Goal: Use online tool/utility: Utilize a website feature to perform a specific function

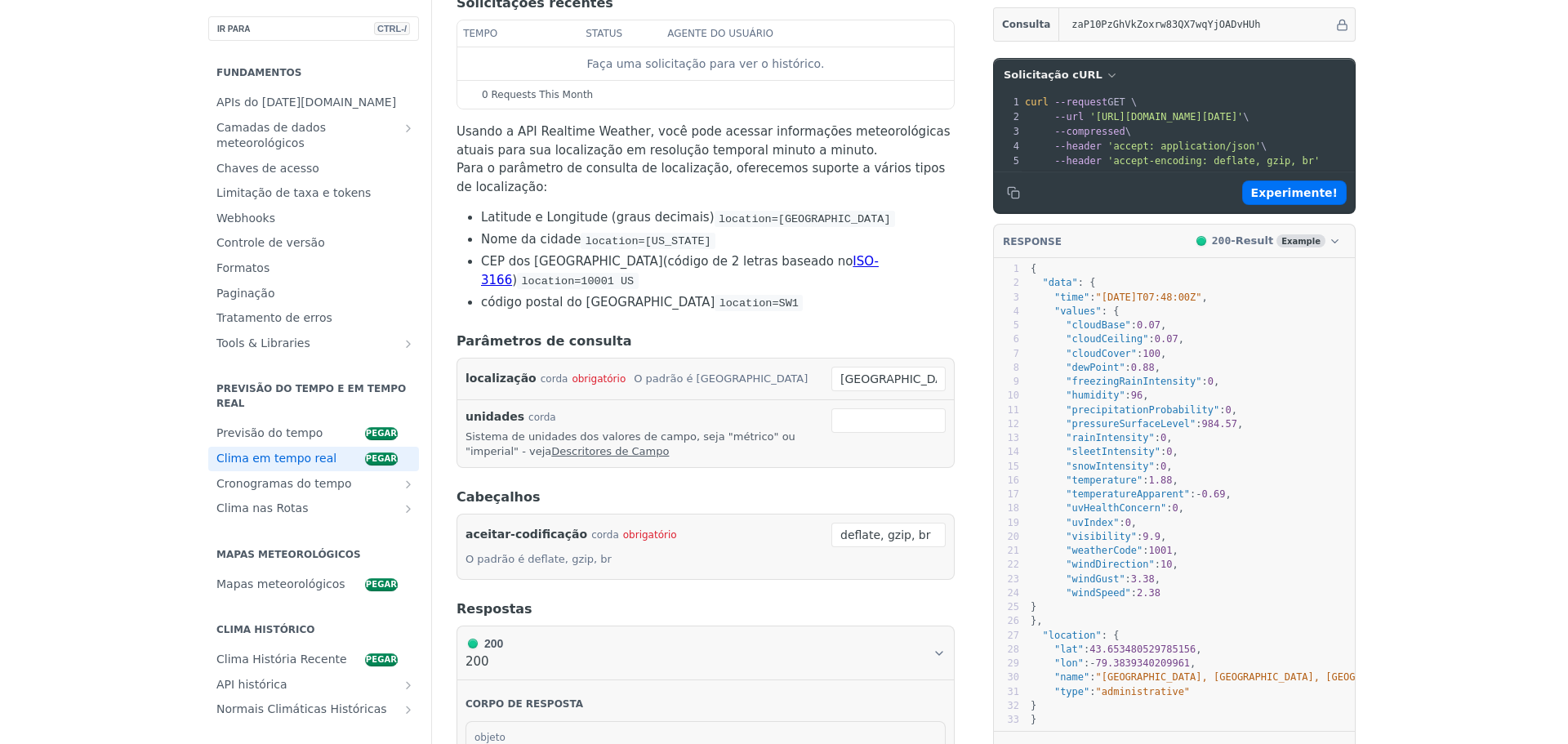
scroll to position [245, 0]
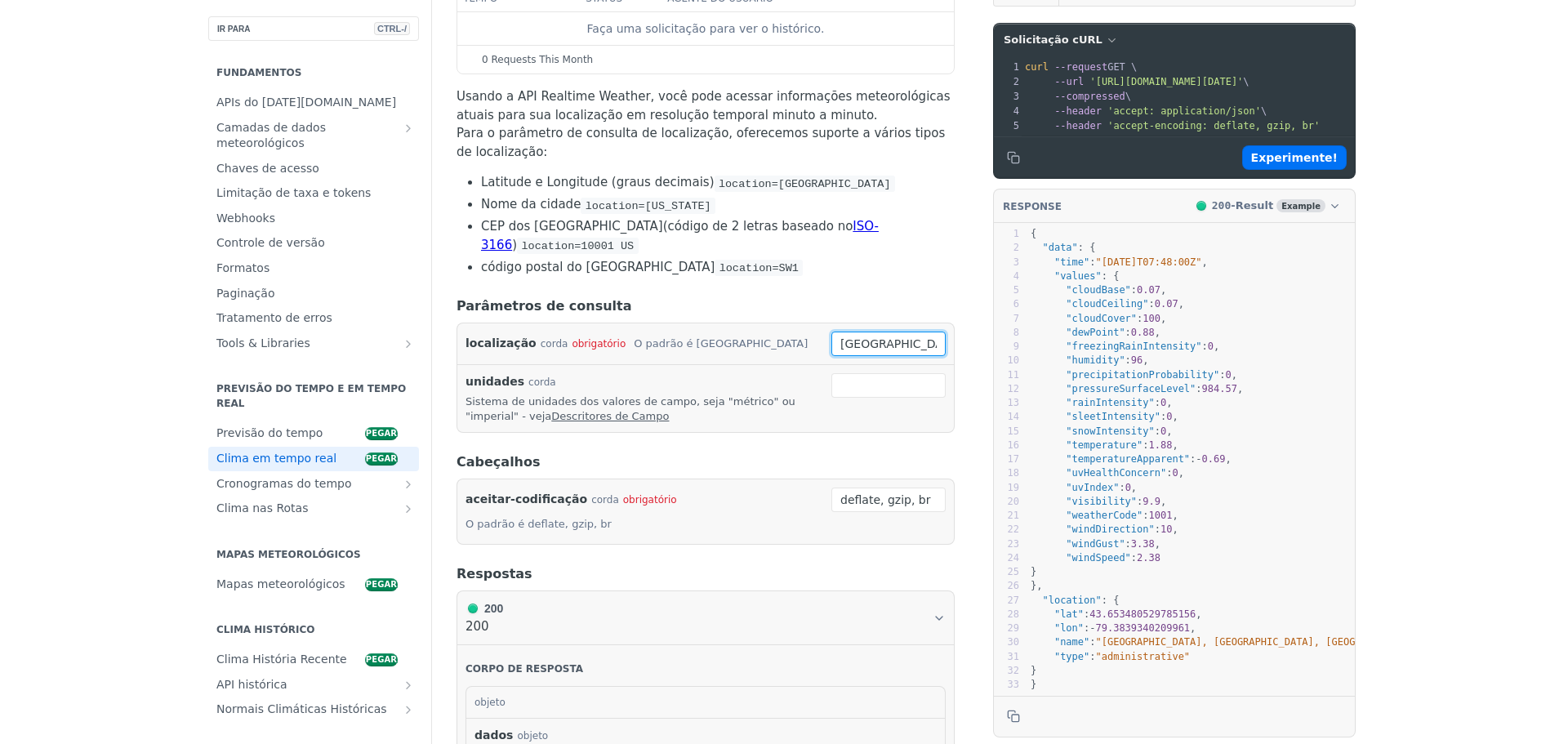
drag, startPoint x: 931, startPoint y: 316, endPoint x: 799, endPoint y: 306, distance: 132.4
click at [799, 332] on div "localização corda obrigatório O padrão é [GEOGRAPHIC_DATA] [GEOGRAPHIC_DATA] ob…" at bounding box center [706, 344] width 480 height 24
type input "[GEOGRAPHIC_DATA]"
click at [924, 373] on input "unidades" at bounding box center [888, 385] width 114 height 24
type input "metrico"
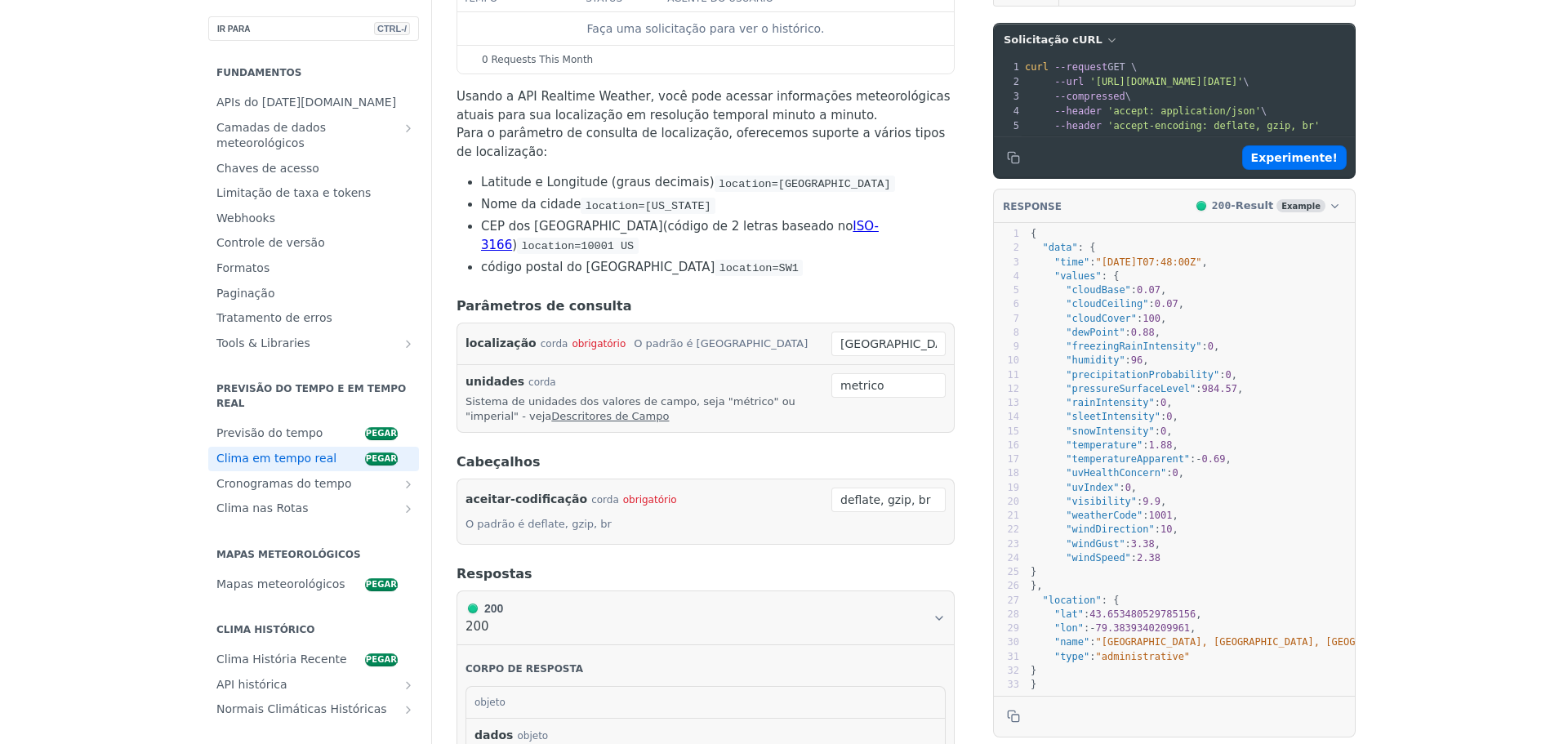
click at [860, 453] on header "Cabeçalhos" at bounding box center [705, 462] width 498 height 20
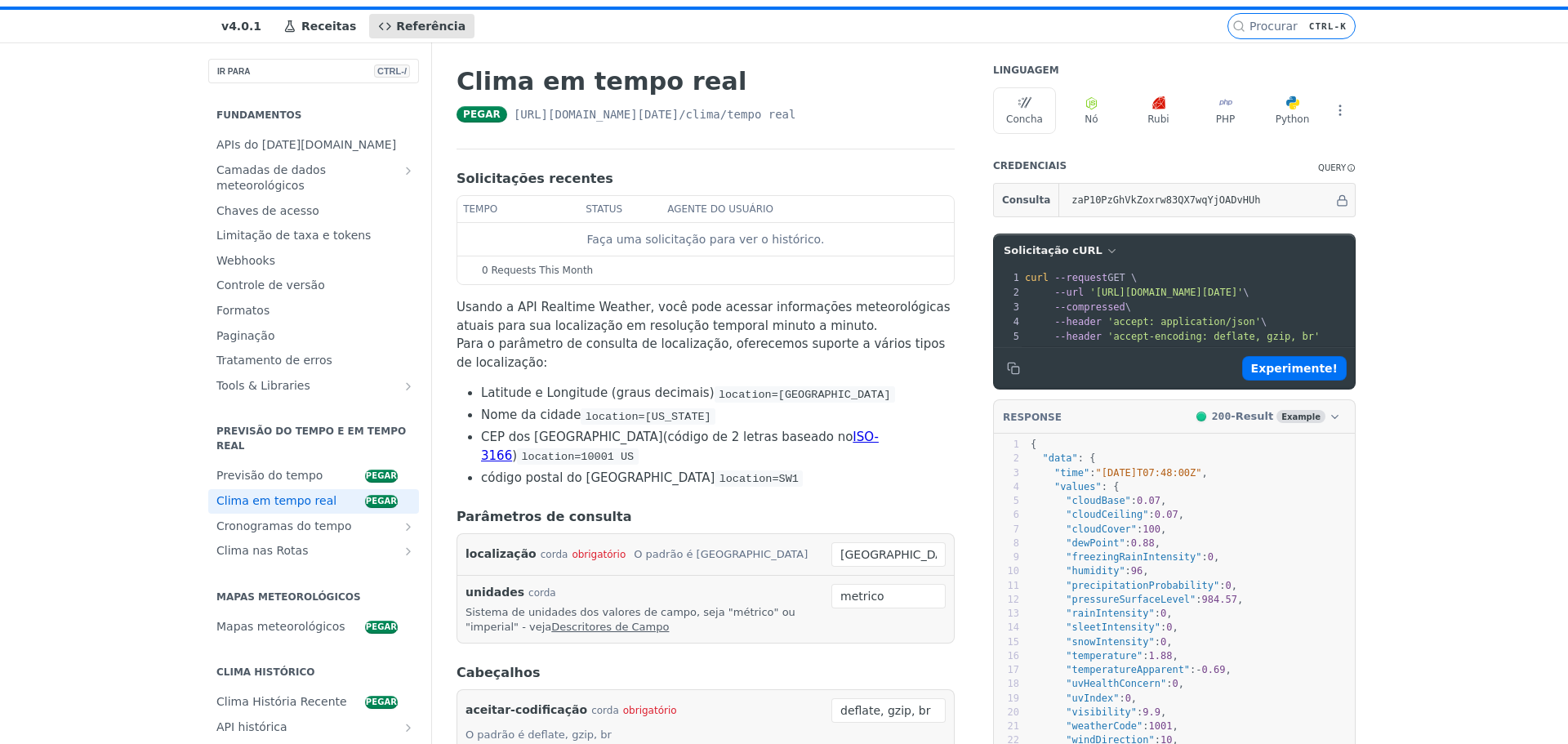
scroll to position [0, 0]
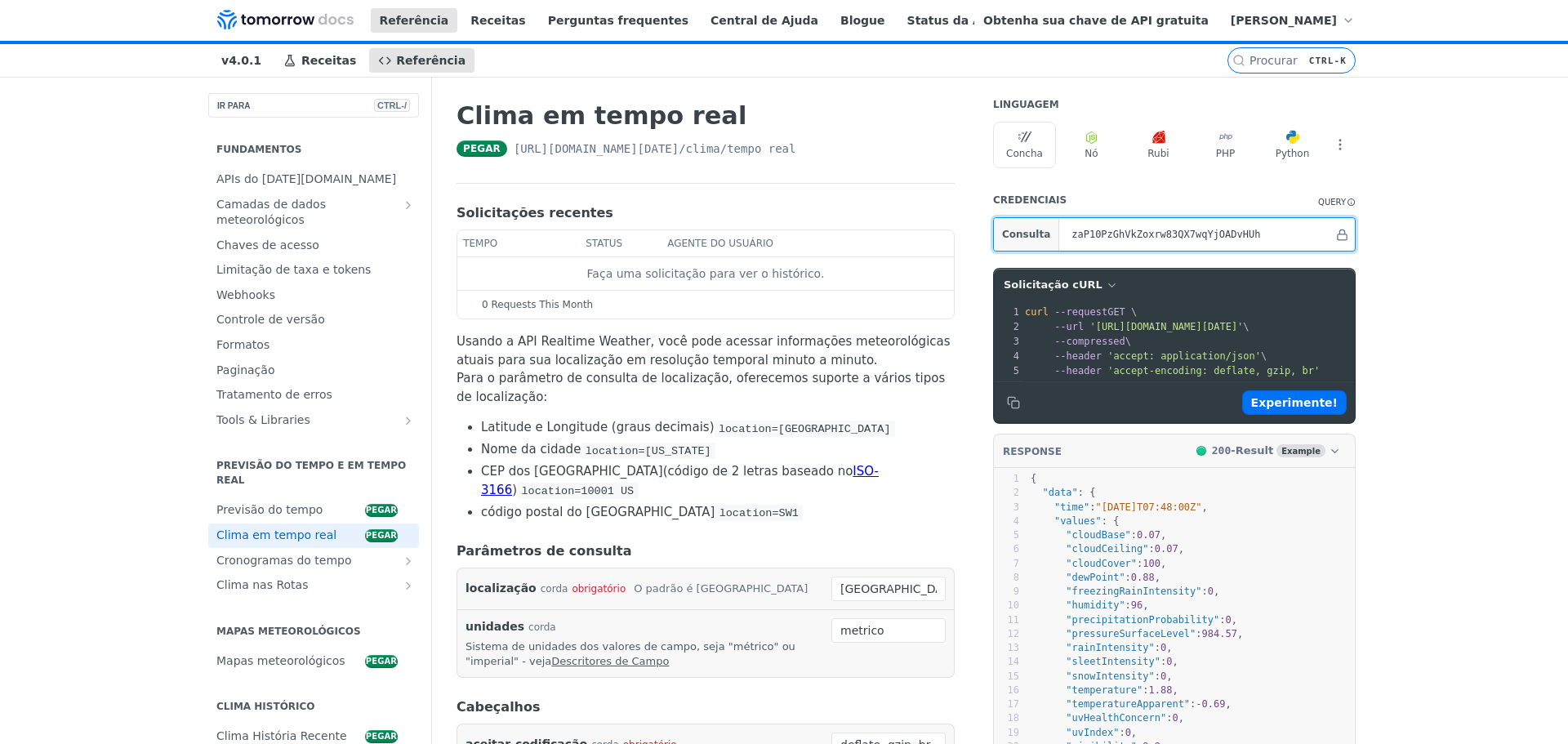
click at [1315, 246] on input "zaP10PzGhVkZoxrw83QX7wqYjOADvHUh" at bounding box center [1198, 234] width 270 height 33
drag, startPoint x: 1337, startPoint y: 246, endPoint x: 975, endPoint y: 240, distance: 362.0
paste input "34°56'27.5"W"
type input "3"
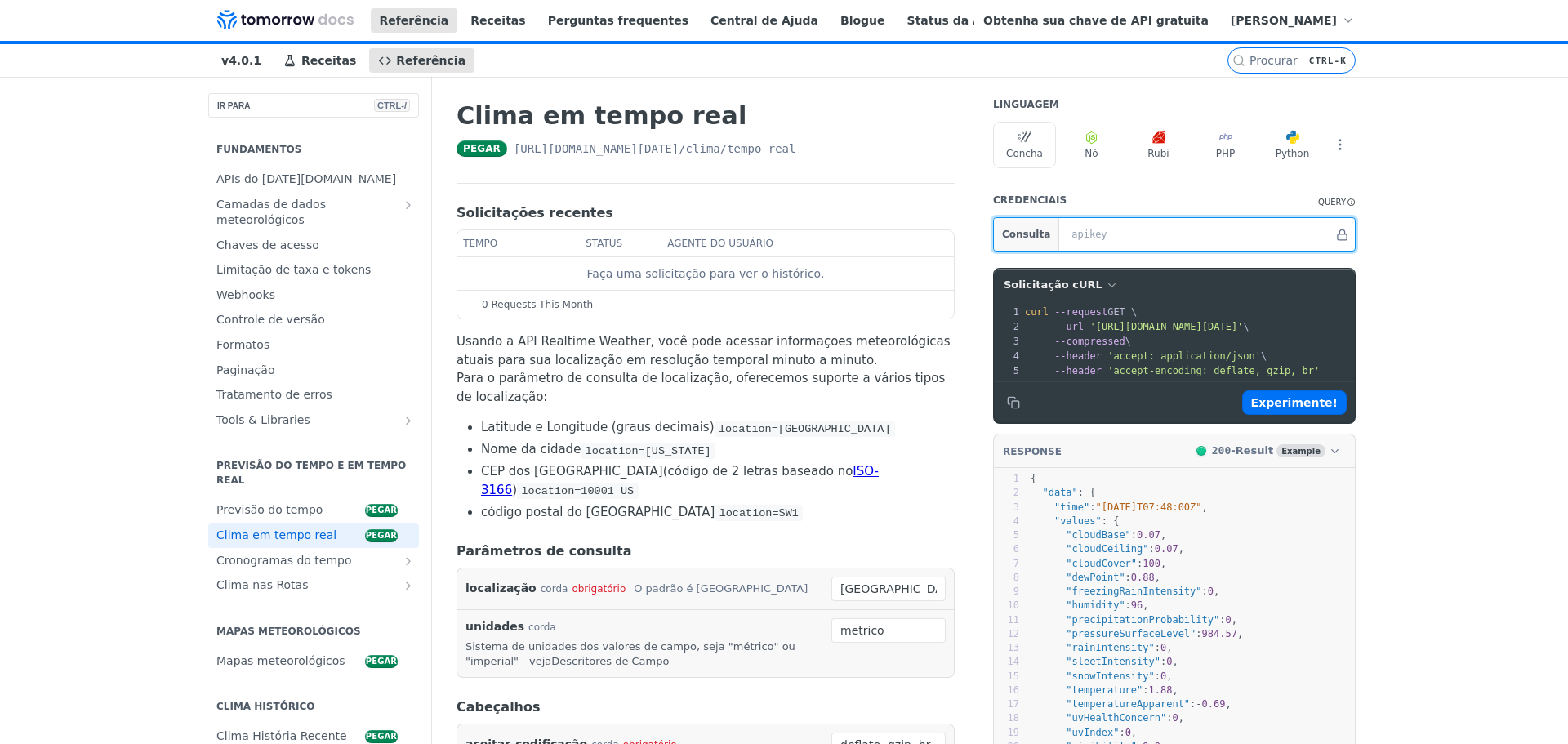
paste input "zaP10PzGhVkZoxrw83QX7wqYjOADvHUh"
type input "zaP10PzGhVkZoxrw83QX7wqYjOADvHUh"
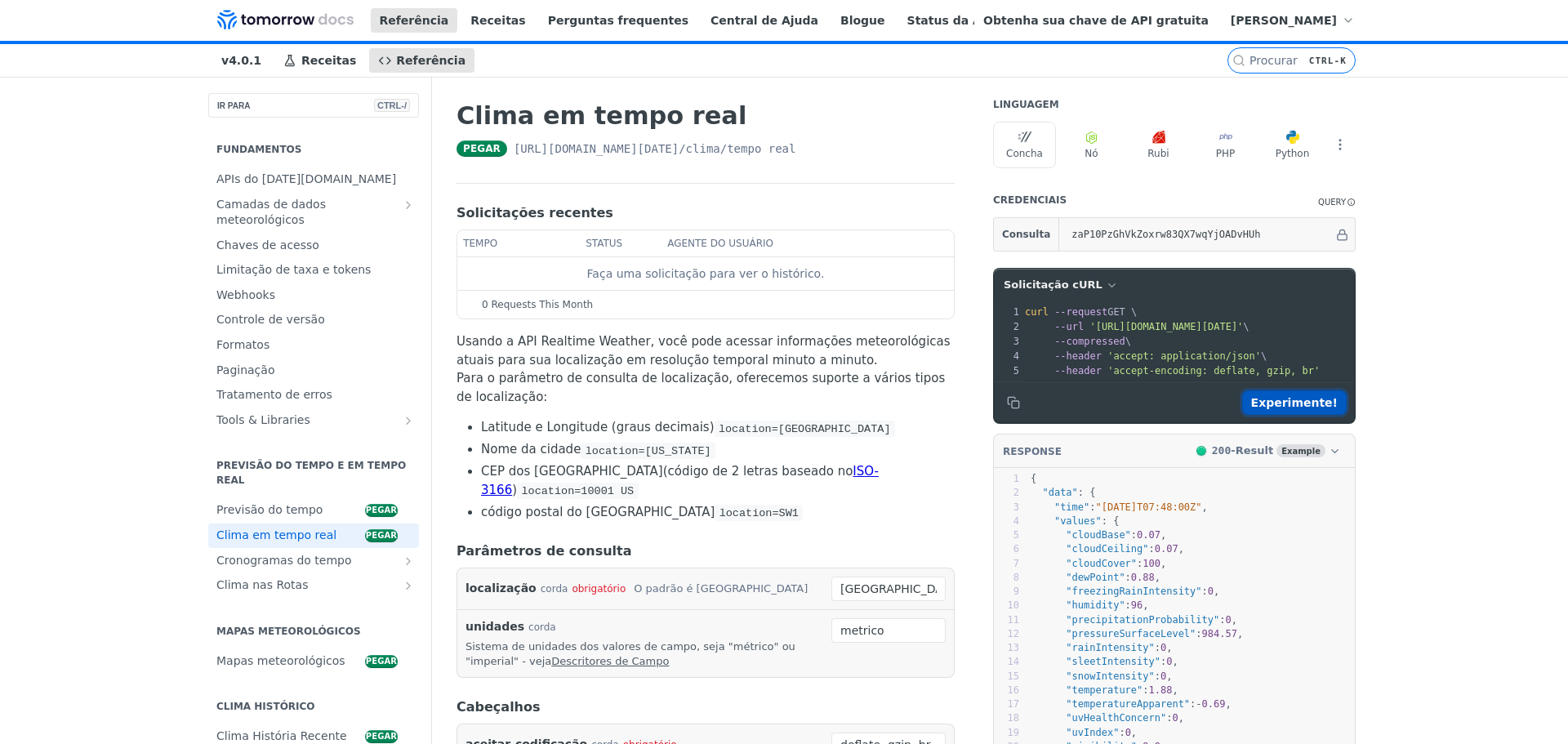
click at [1337, 410] on font "Experimente!" at bounding box center [1294, 402] width 86 height 13
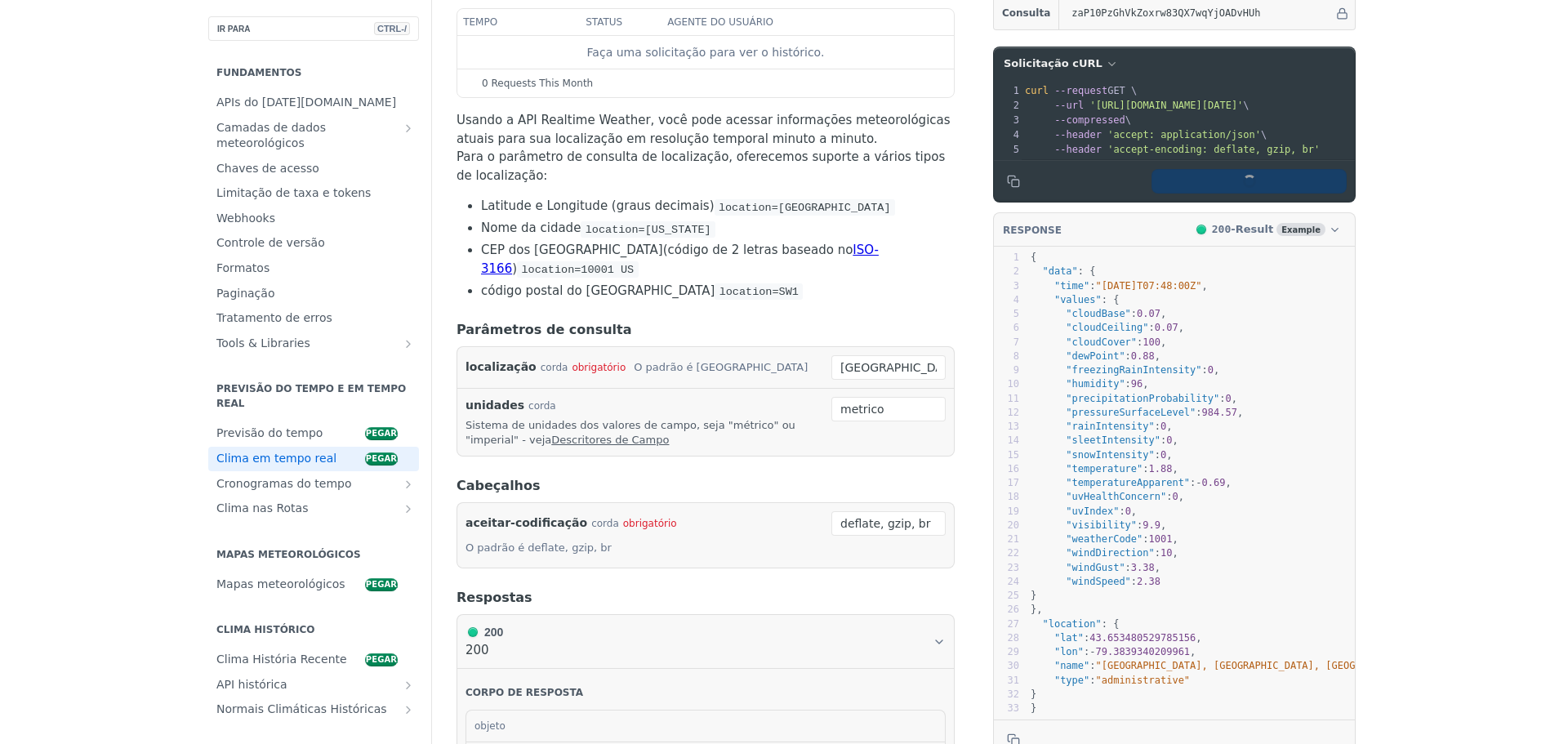
scroll to position [245, 0]
